Goal: Task Accomplishment & Management: Use online tool/utility

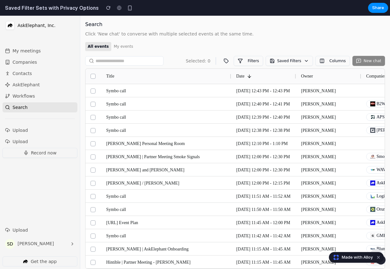
click at [127, 50] on button "My events" at bounding box center [123, 46] width 24 height 9
click at [121, 46] on button "My events" at bounding box center [123, 46] width 24 height 9
click at [120, 130] on link "Symbo call" at bounding box center [116, 130] width 20 height 5
click at [258, 57] on button "Filters" at bounding box center [248, 61] width 29 height 10
click at [288, 59] on button "Saved Filters" at bounding box center [289, 61] width 47 height 10
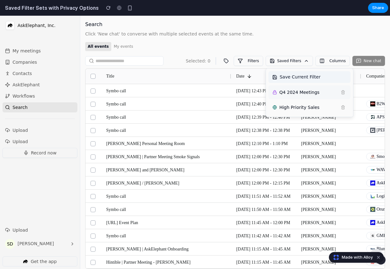
click at [298, 93] on span "Q4 2024 Meetings" at bounding box center [300, 92] width 40 height 7
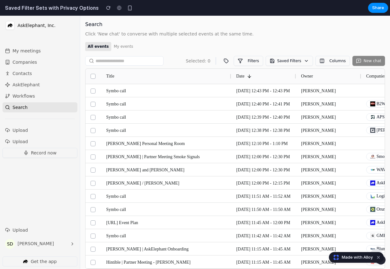
click at [290, 57] on button "Saved Filters" at bounding box center [289, 61] width 47 height 10
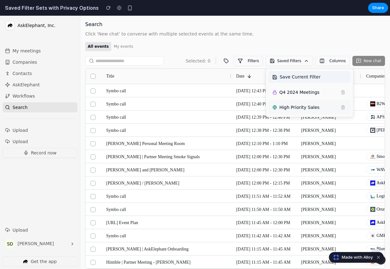
click at [300, 106] on span "High Priority Sales" at bounding box center [300, 107] width 40 height 7
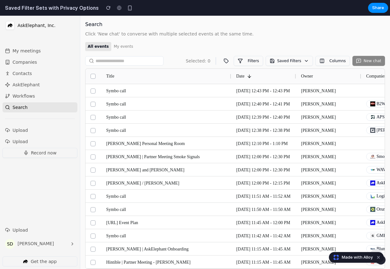
click at [337, 63] on button "Columns" at bounding box center [333, 61] width 34 height 10
click at [290, 54] on div "Selected: 0 Filters Saved Filters Columns New chat" at bounding box center [235, 59] width 300 height 13
click at [289, 58] on button "Saved Filters" at bounding box center [289, 61] width 47 height 10
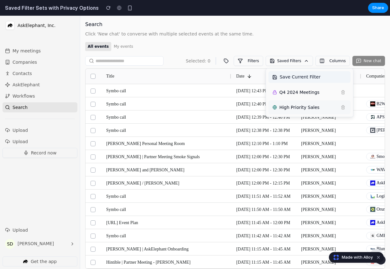
click at [295, 107] on span "High Priority Sales" at bounding box center [300, 107] width 40 height 7
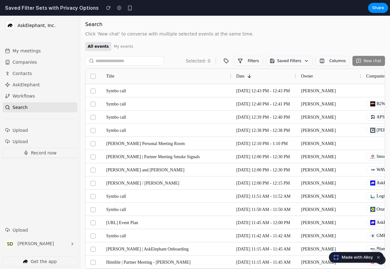
click at [249, 51] on div "Search Click 'New chat' to converse with multiple selected events at the same t…" at bounding box center [235, 45] width 300 height 48
click at [267, 65] on div "Filters Saved Filters Columns New chat" at bounding box center [303, 61] width 164 height 10
click at [256, 62] on button "Filters" at bounding box center [248, 61] width 29 height 10
click at [290, 63] on button "Saved Filters" at bounding box center [289, 61] width 47 height 10
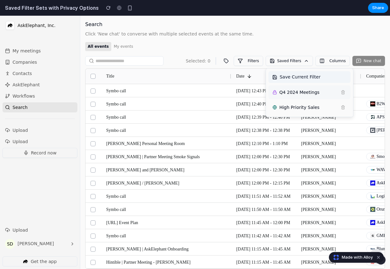
click at [298, 92] on span "Q4 2024 Meetings" at bounding box center [300, 92] width 40 height 7
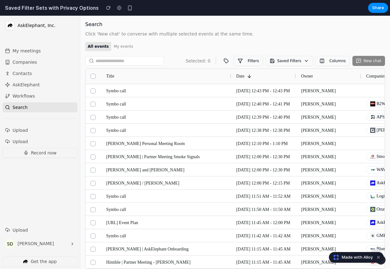
click at [254, 63] on button "Filters" at bounding box center [248, 61] width 29 height 10
click at [196, 45] on div "Search Click 'New chat' to converse with multiple selected events at the same t…" at bounding box center [235, 45] width 300 height 48
click at [207, 13] on section "Saved Filter Sets with Privacy Options Share" at bounding box center [194, 8] width 388 height 16
